Goal: Communication & Community: Answer question/provide support

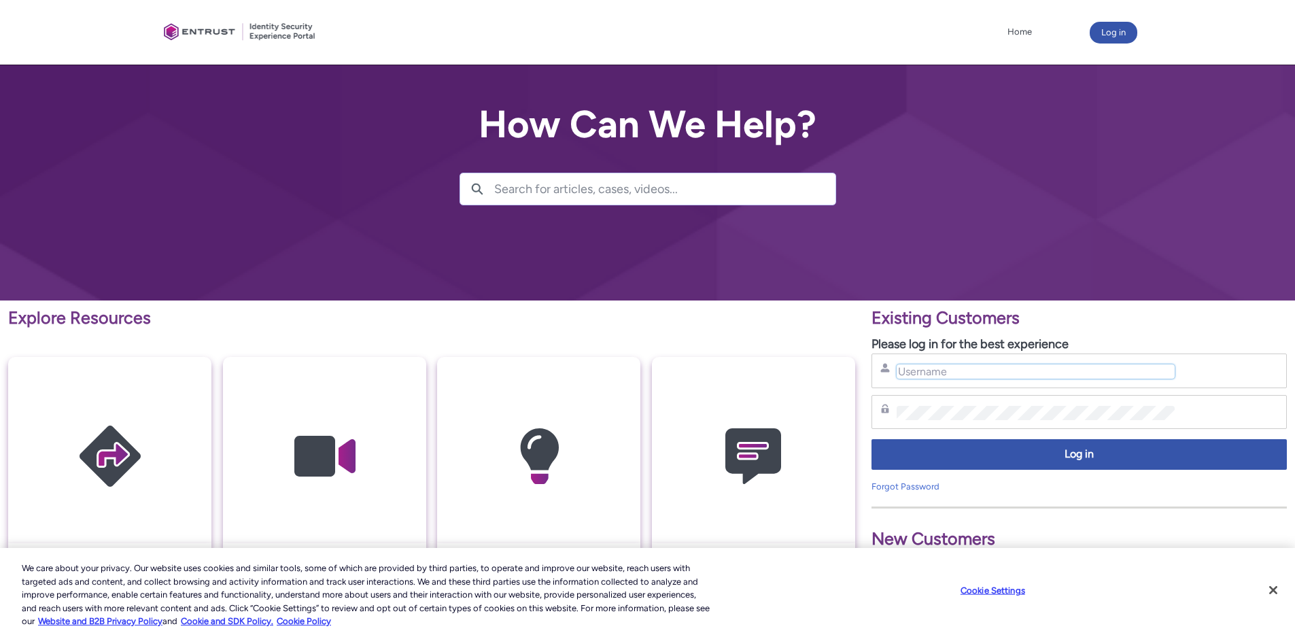
click at [923, 375] on input "Username" at bounding box center [1036, 371] width 278 height 14
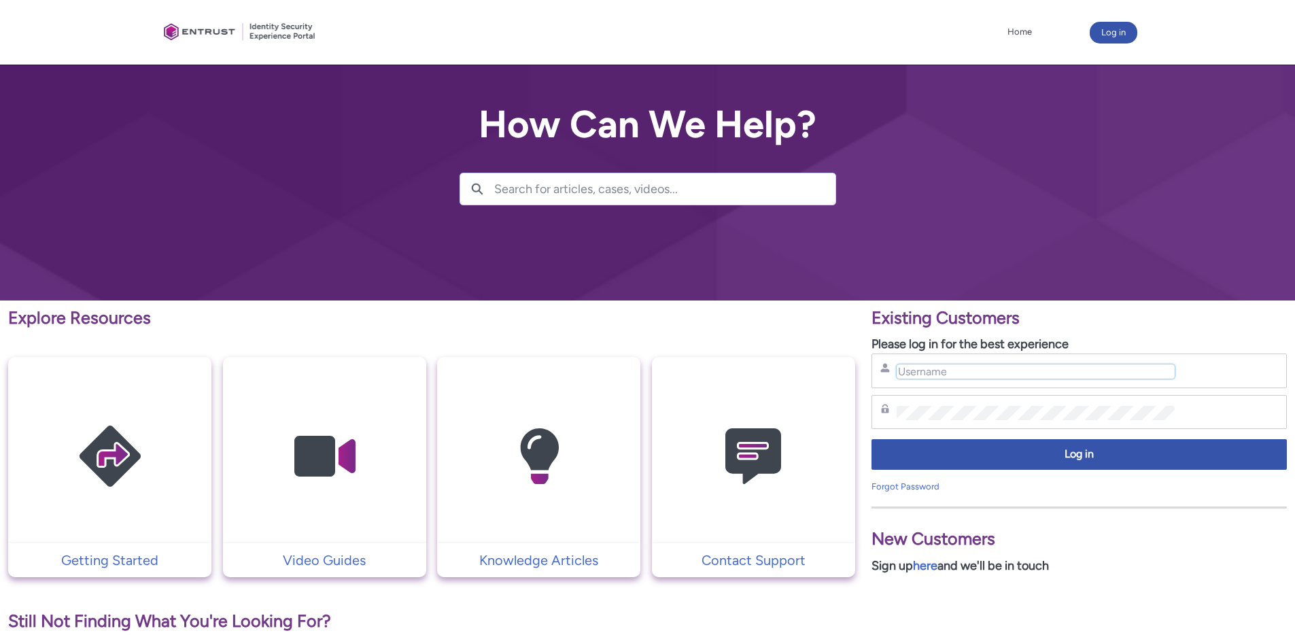
click at [940, 378] on input "Username" at bounding box center [1036, 371] width 278 height 14
type input "[EMAIL_ADDRESS][DOMAIN_NAME]"
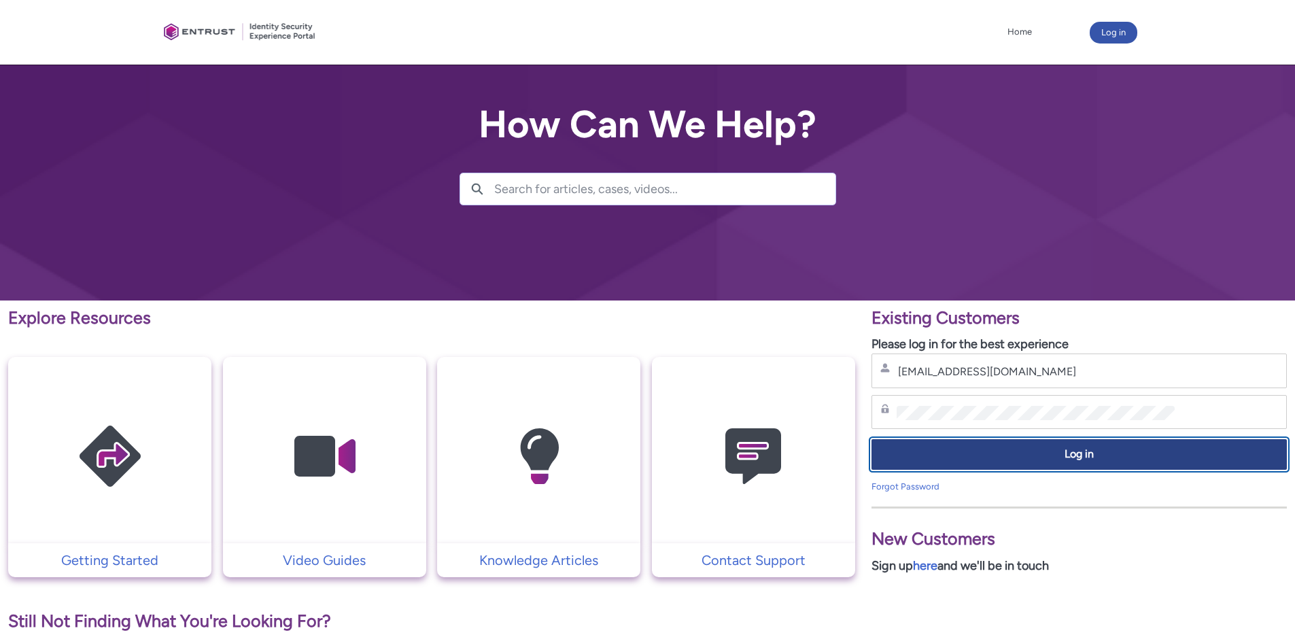
click at [1021, 460] on span "Log in" at bounding box center [1079, 455] width 398 height 16
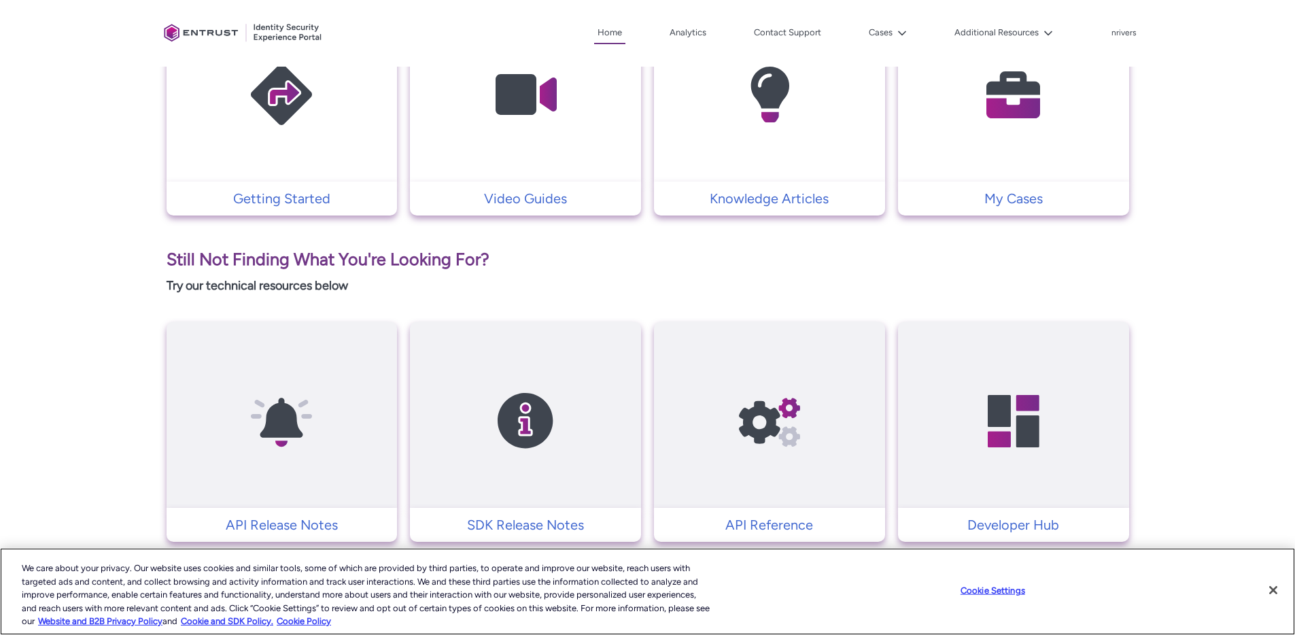
scroll to position [402, 0]
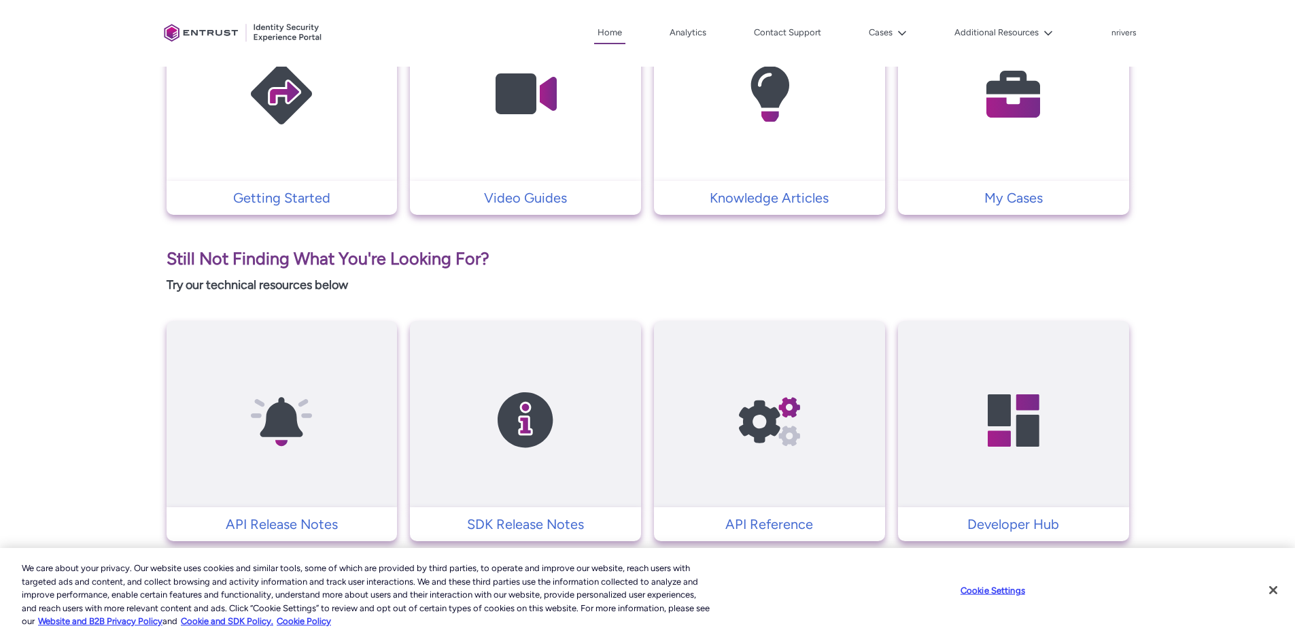
click at [1009, 125] on img at bounding box center [1013, 94] width 129 height 146
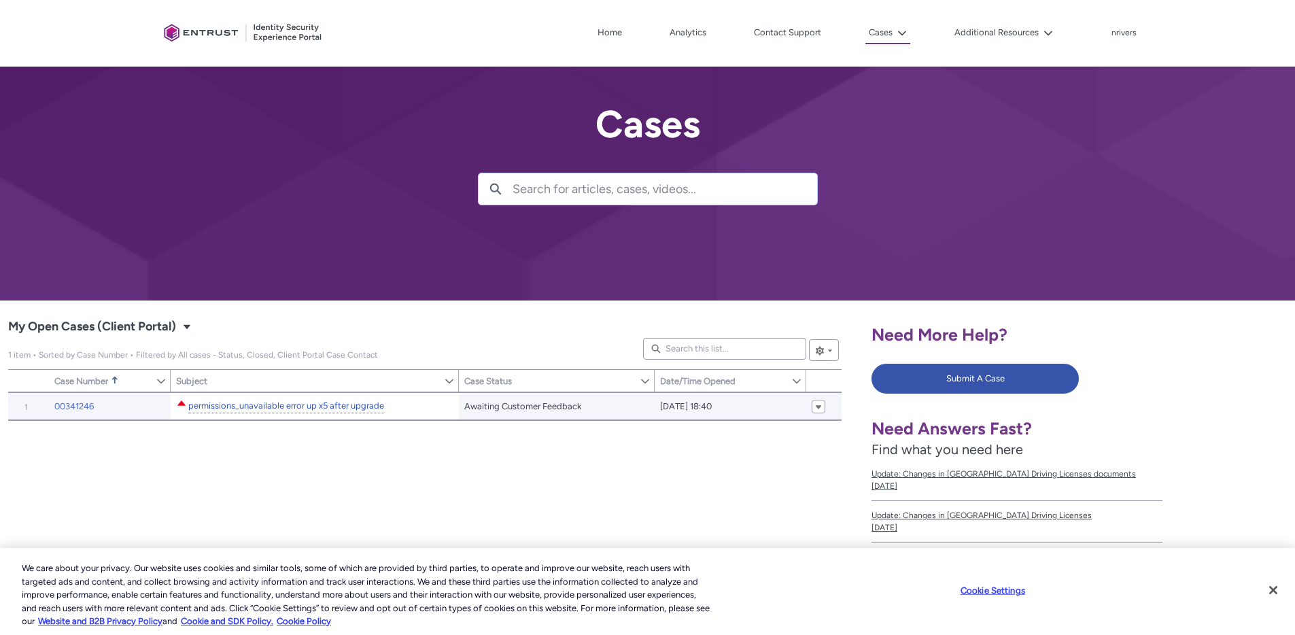
click at [315, 407] on link "permissions_unavailable error up x5 after upgrade" at bounding box center [286, 406] width 196 height 14
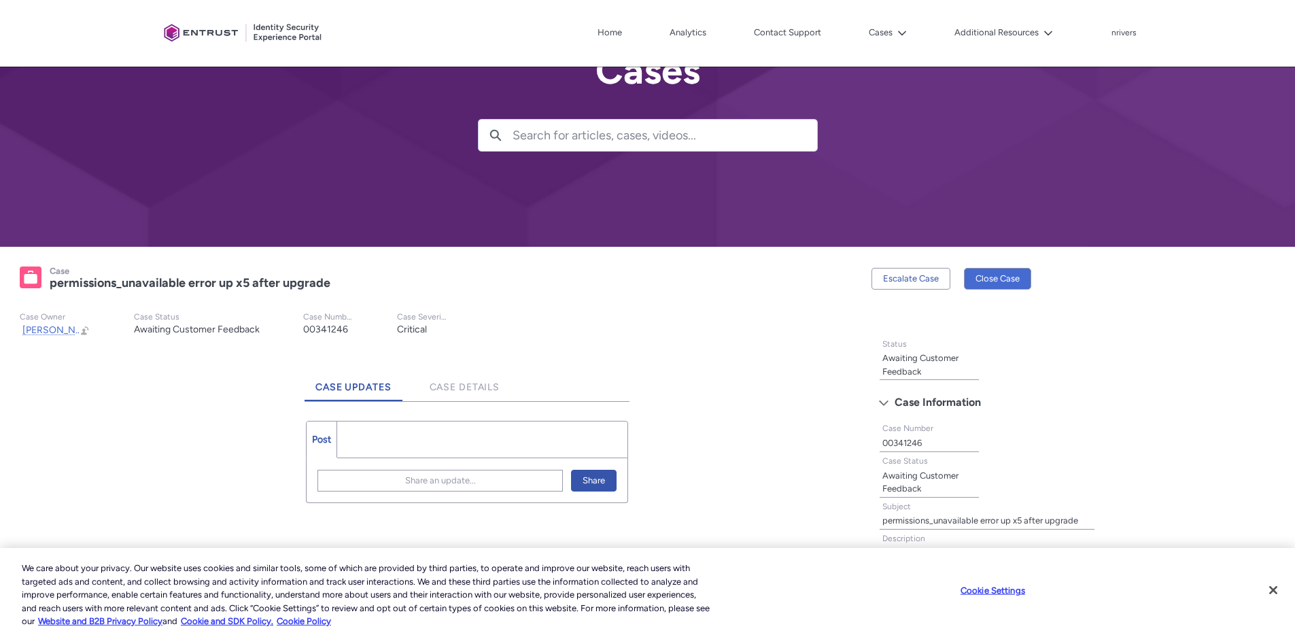
scroll to position [402, 0]
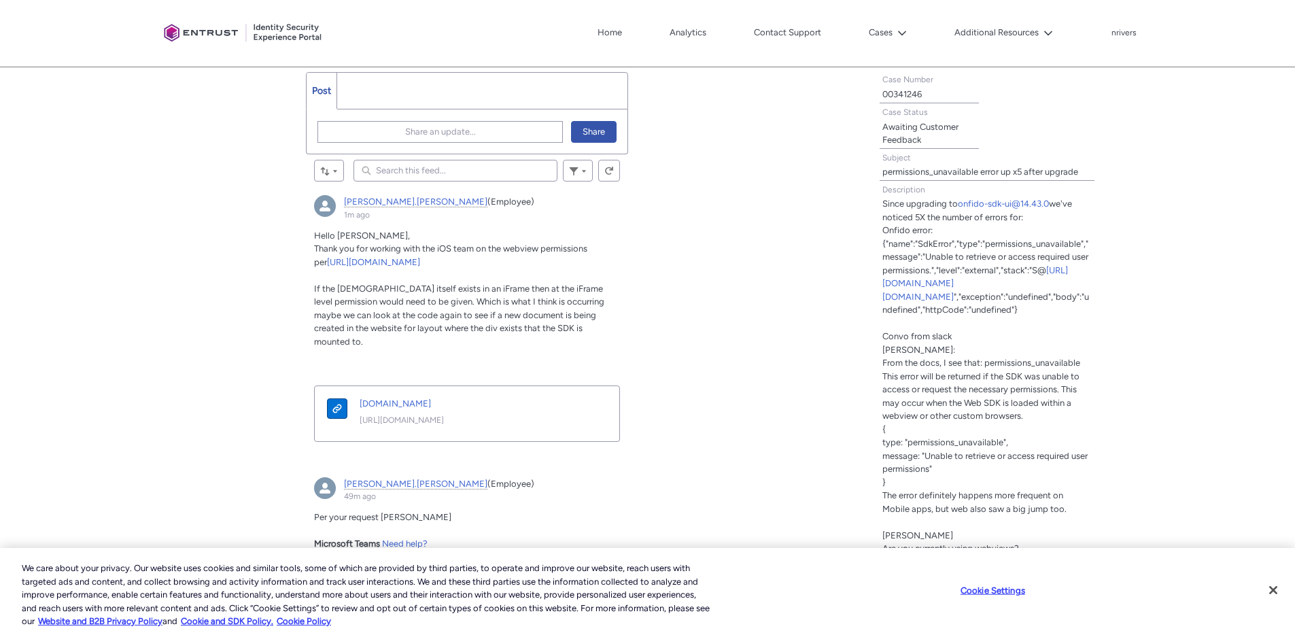
click at [315, 290] on span "If the Div itself exists in an iFrame then at the iFrame level permission would…" at bounding box center [459, 314] width 290 height 63
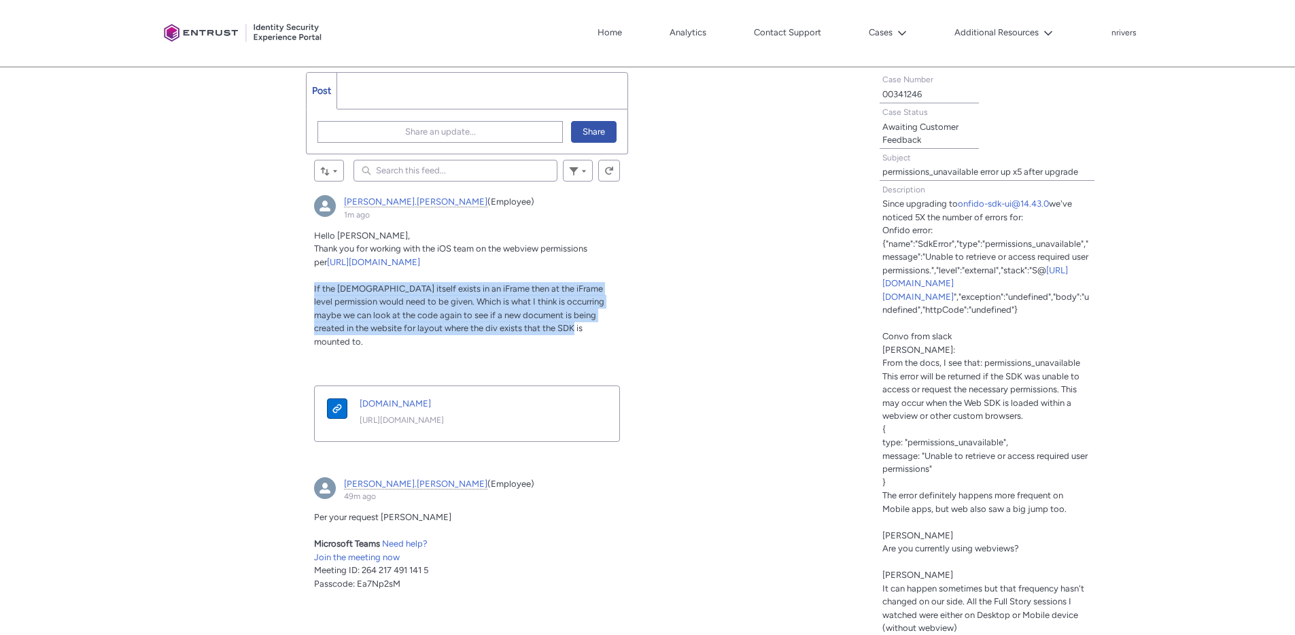
drag, startPoint x: 311, startPoint y: 290, endPoint x: 565, endPoint y: 332, distance: 257.8
click at [565, 332] on article "nick.bates (Employee) 1m ago Actions for this Feed Item Hello Nick, Thank you f…" at bounding box center [467, 324] width 322 height 274
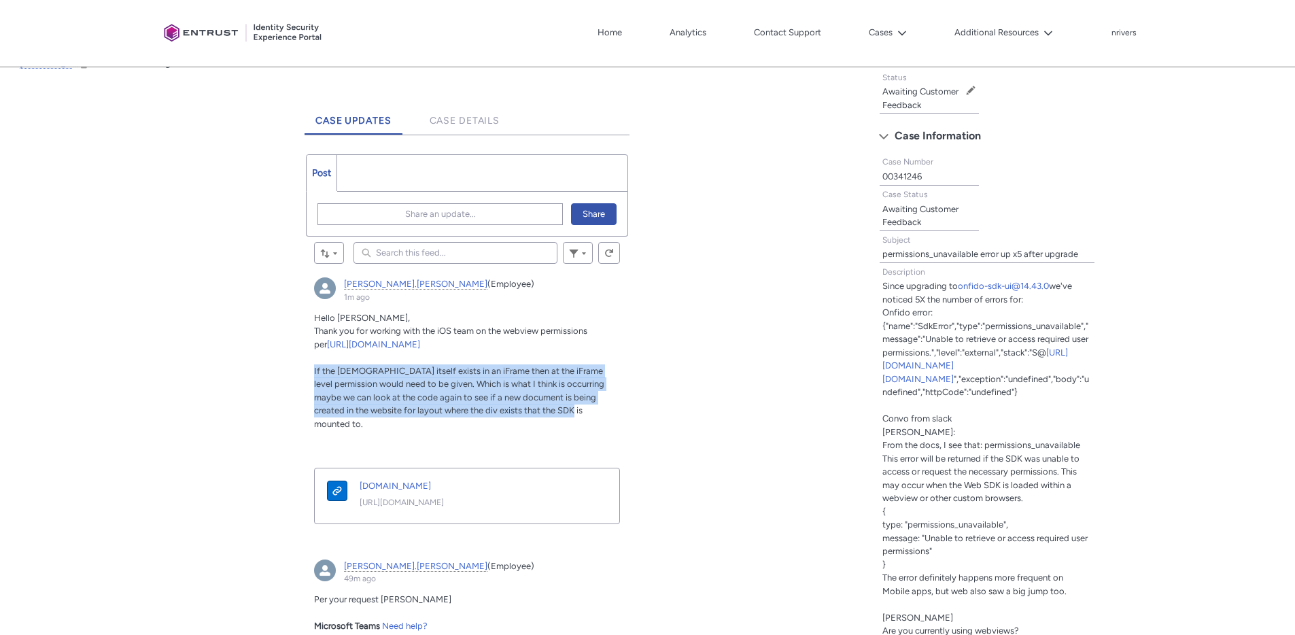
scroll to position [301, 0]
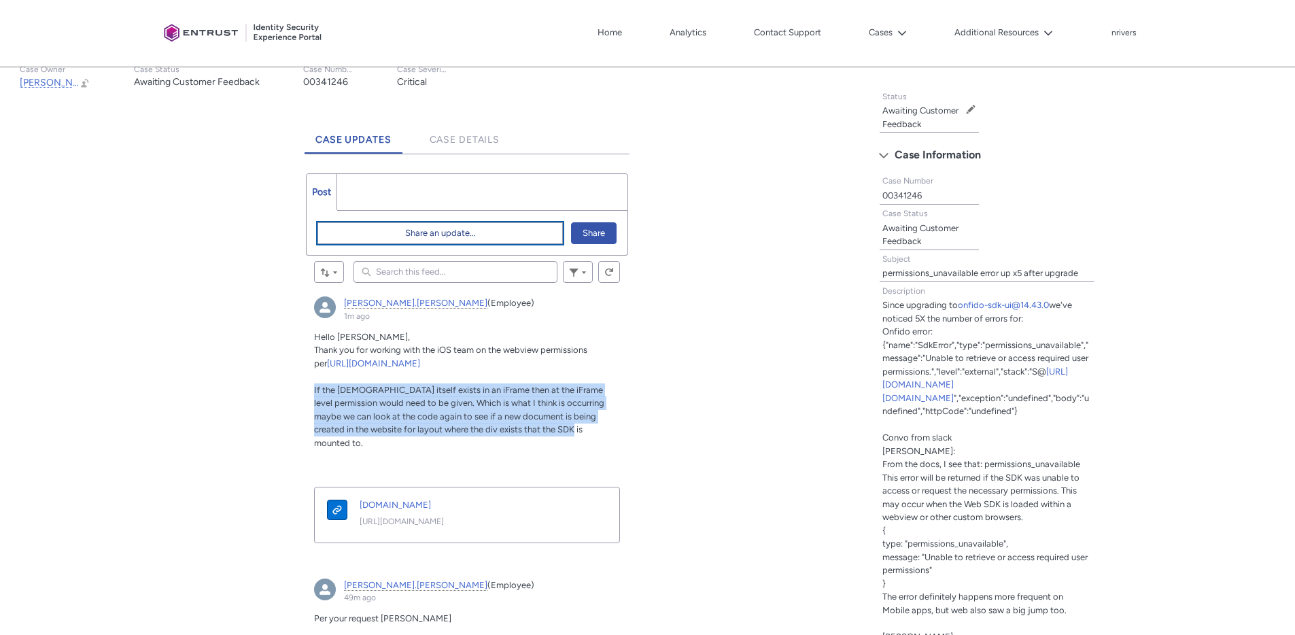
click at [418, 230] on span "Share an update..." at bounding box center [440, 233] width 71 height 20
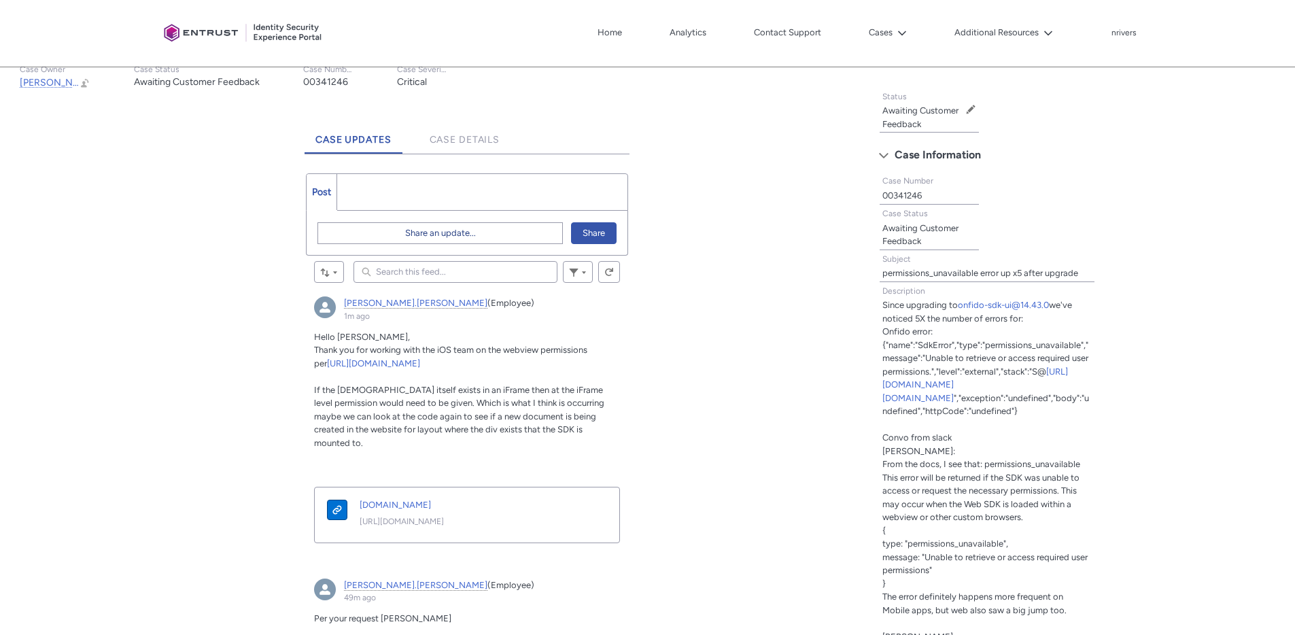
scroll to position [0, 0]
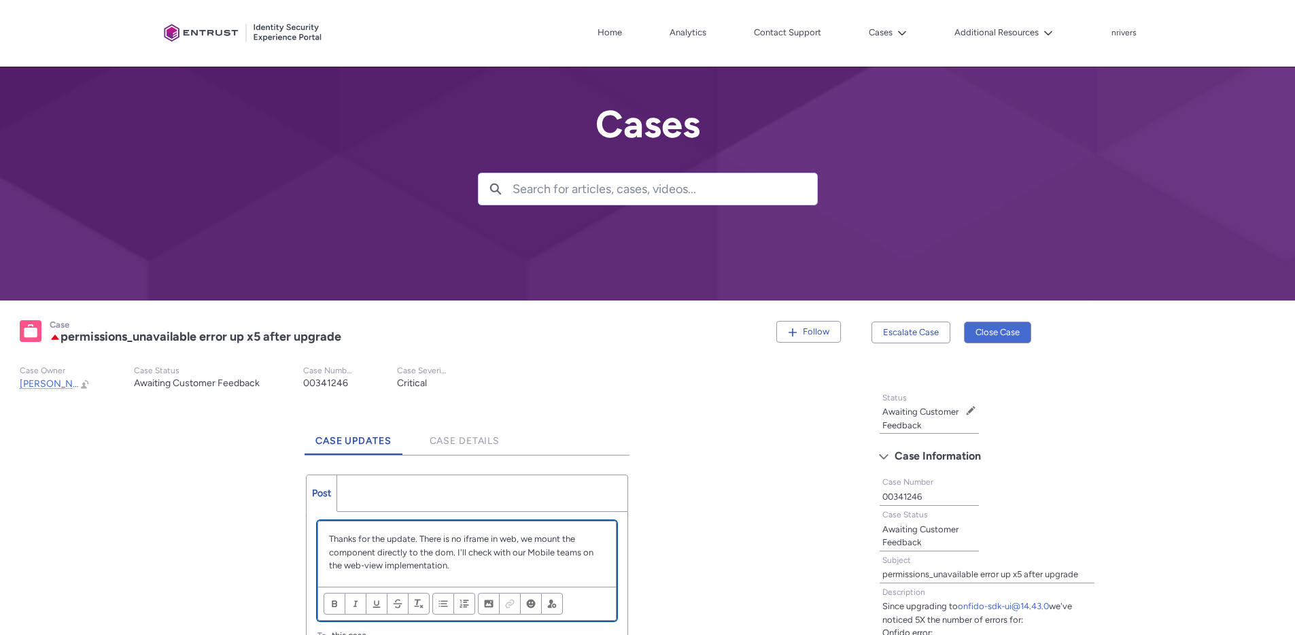
click at [478, 569] on p "Thanks for the update. There is no iframe in web, we mount the component direct…" at bounding box center [467, 552] width 276 height 40
click at [415, 626] on div "Thanks for the update. There is no iframe in web, we mount the component direct…" at bounding box center [467, 578] width 298 height 115
click at [506, 606] on p "I've setup a meeting with our internal teams to discuses the permissions and we…" at bounding box center [467, 605] width 276 height 40
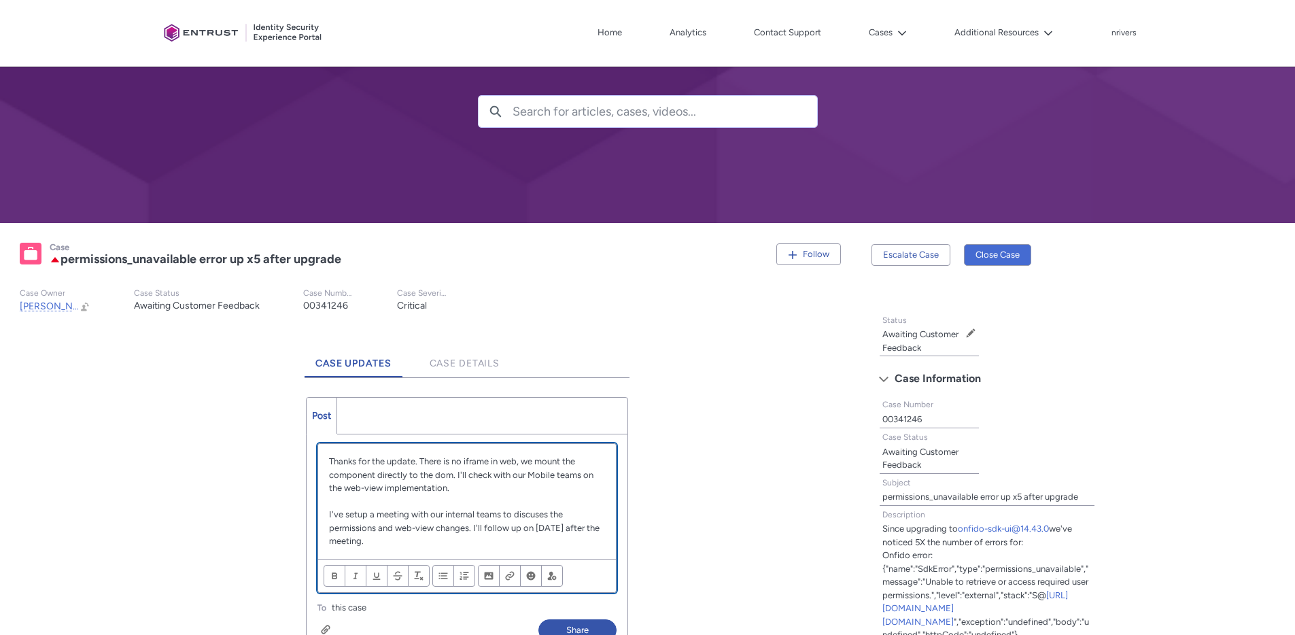
scroll to position [264, 0]
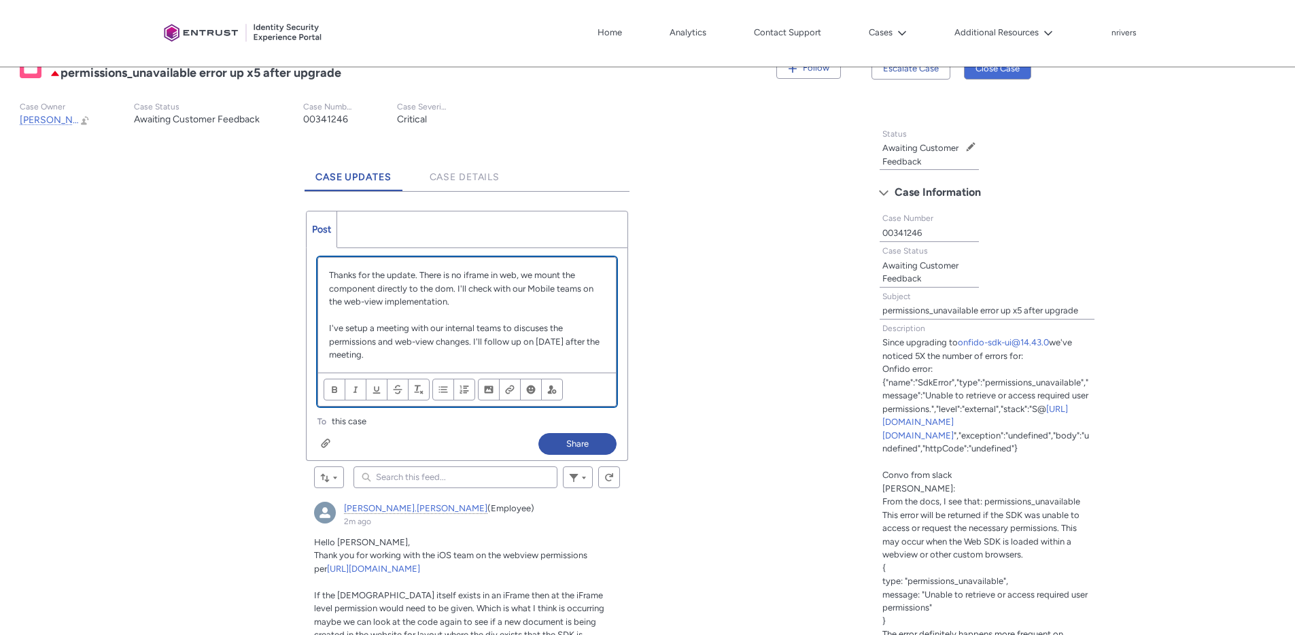
click at [441, 288] on p "Thanks for the update. There is no iframe in web, we mount the component direct…" at bounding box center [467, 289] width 276 height 40
drag, startPoint x: 459, startPoint y: 288, endPoint x: 486, endPoint y: 315, distance: 38.0
click at [486, 315] on div "Thanks for the update. There is no iframe in web, we mount the component direct…" at bounding box center [467, 315] width 298 height 115
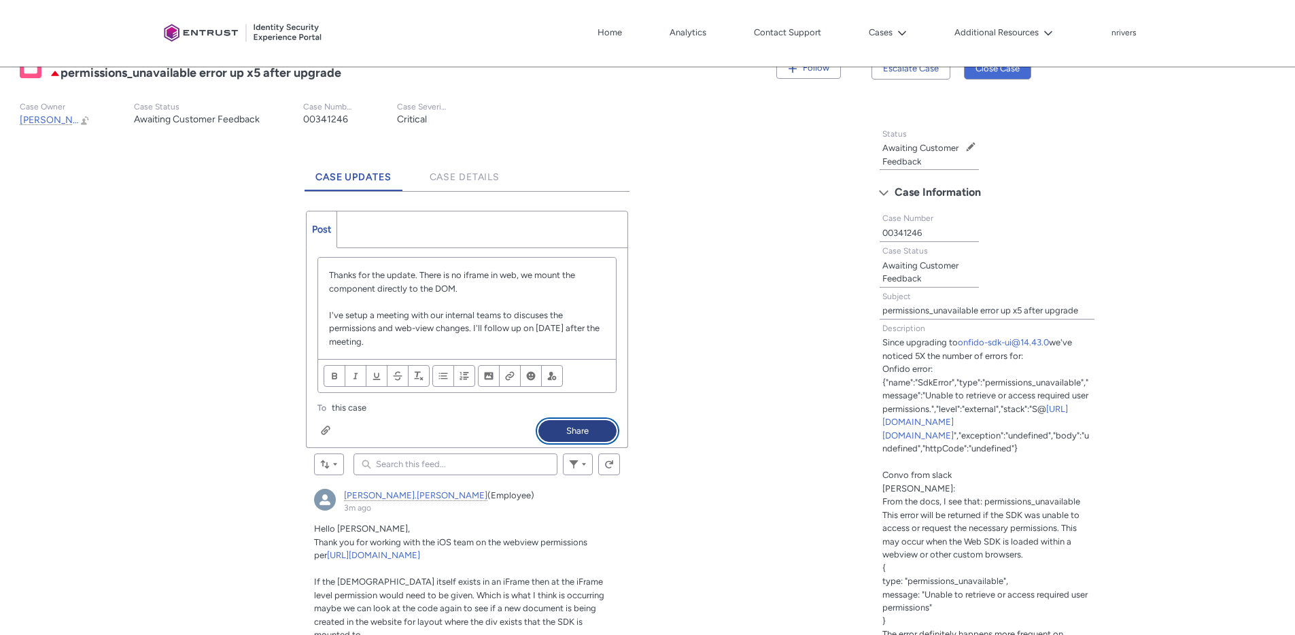
click at [575, 437] on button "Share" at bounding box center [577, 431] width 78 height 22
